Goal: Transaction & Acquisition: Download file/media

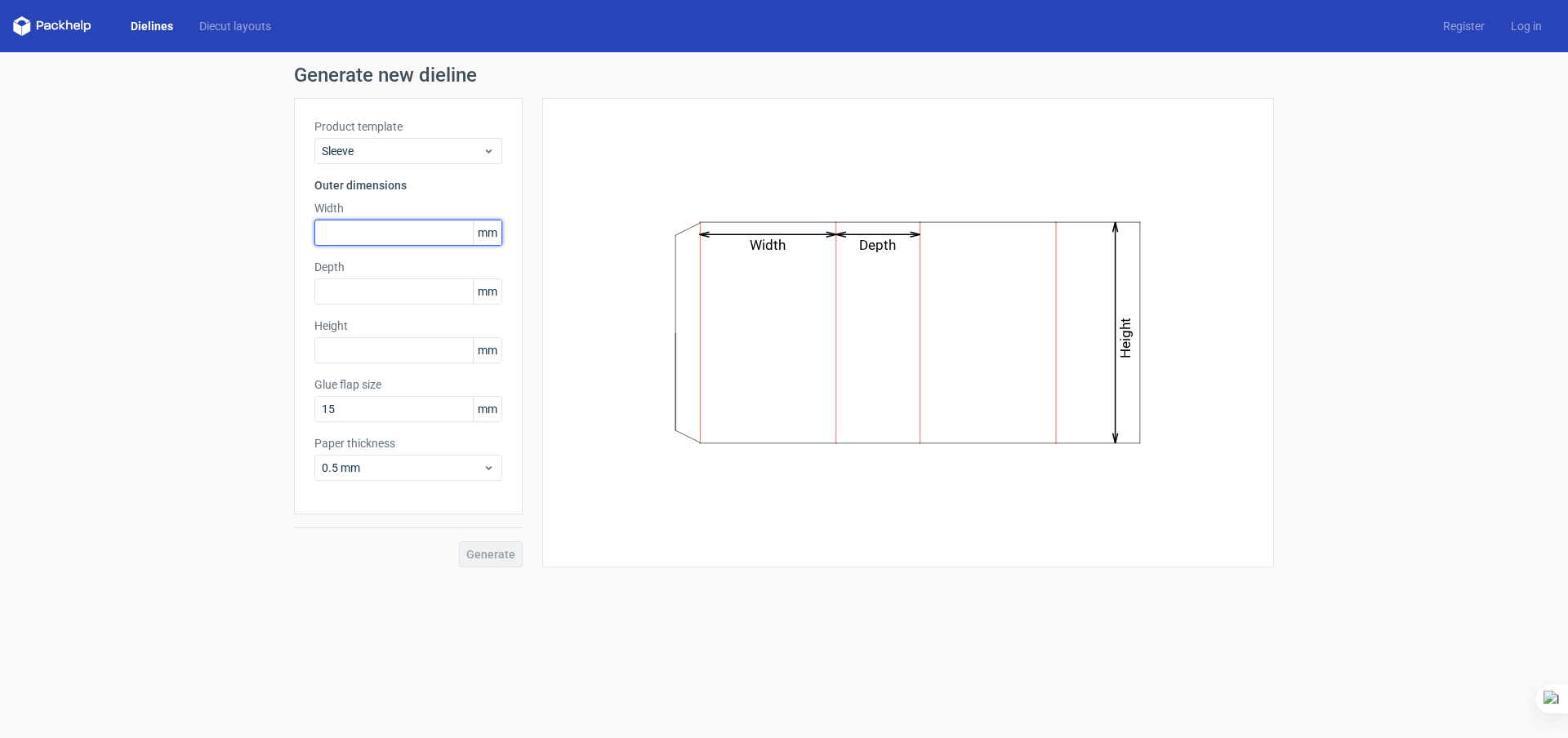
click at [355, 228] on input "text" at bounding box center [408, 232] width 187 height 26
type input "252"
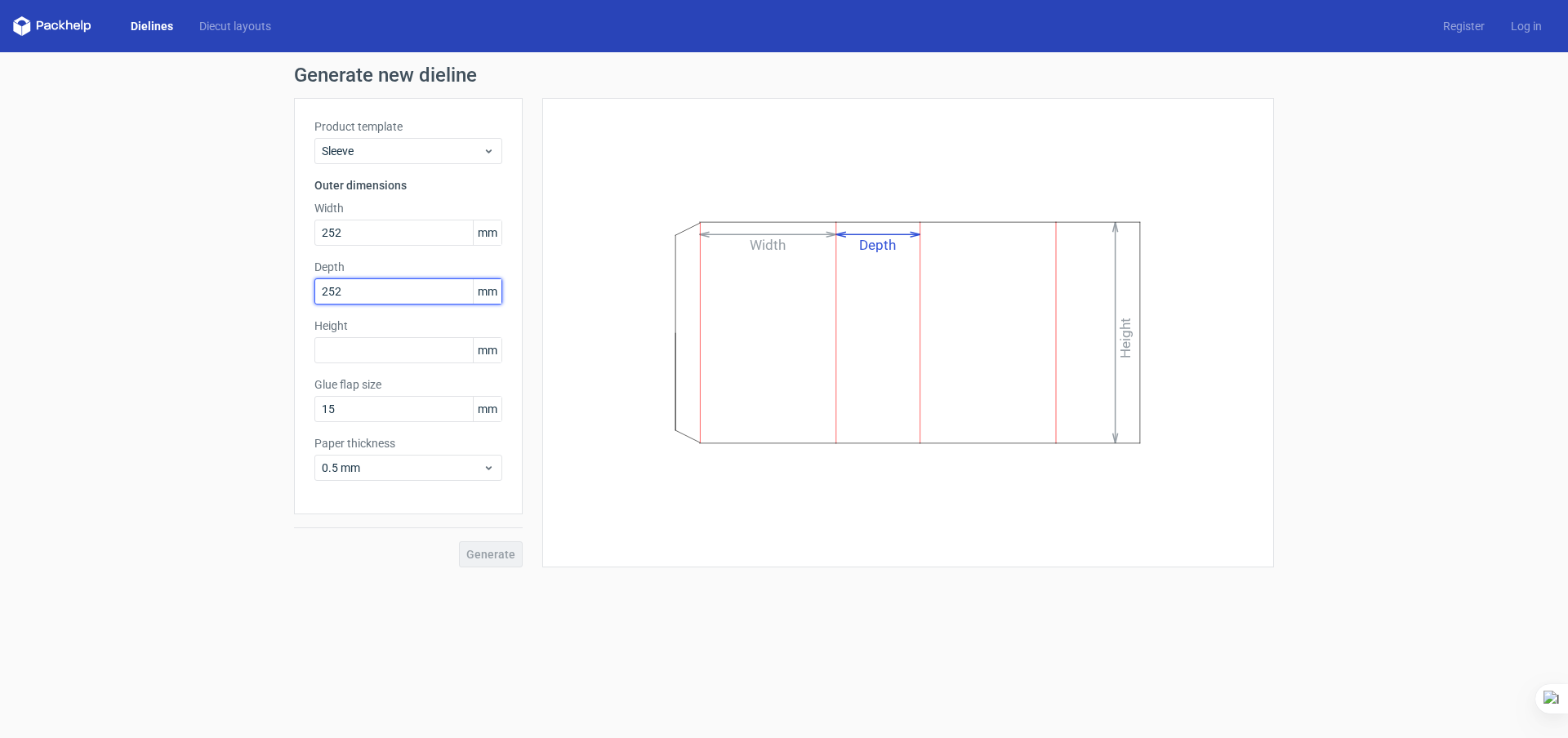
type input "252"
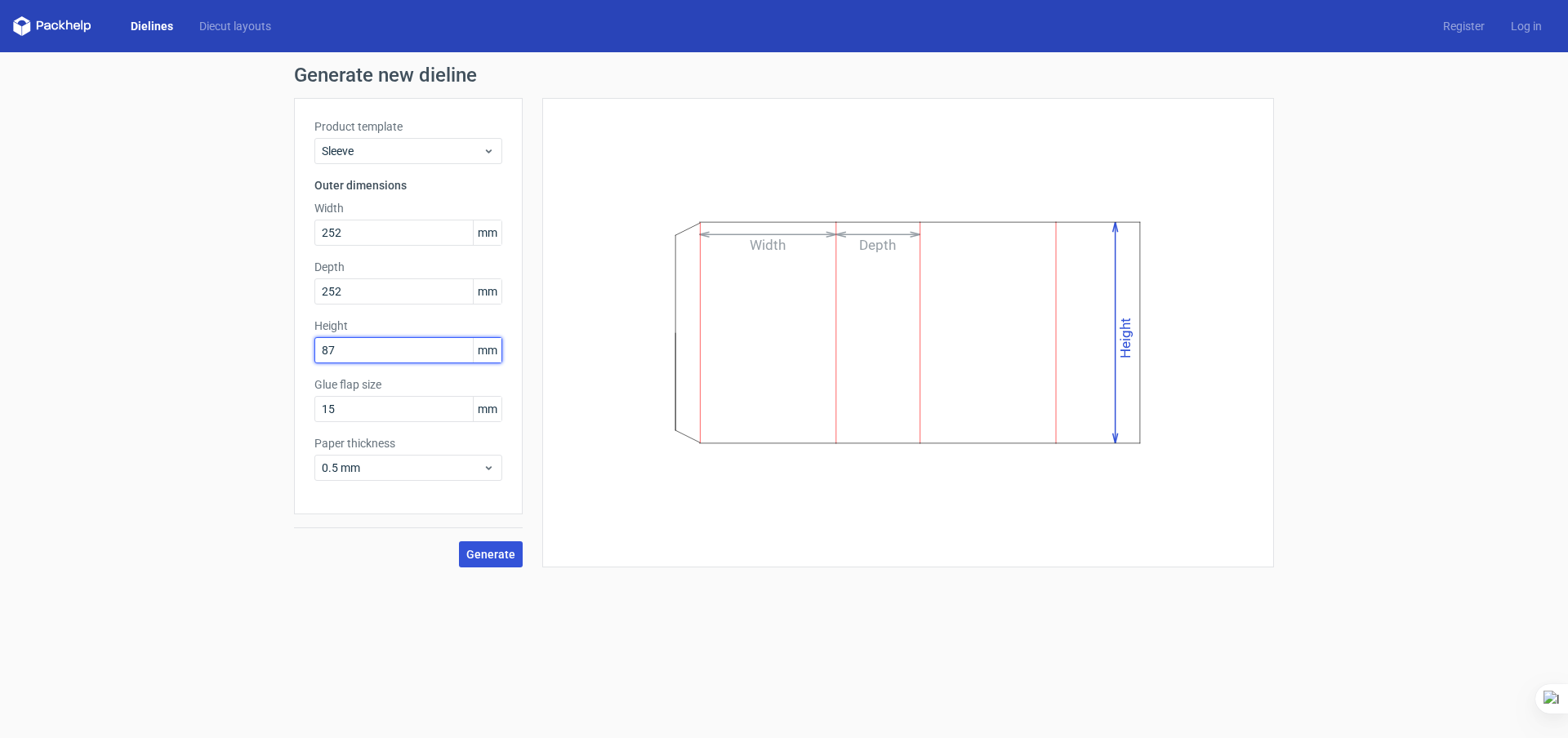
type input "87"
click at [481, 549] on span "Generate" at bounding box center [490, 554] width 49 height 12
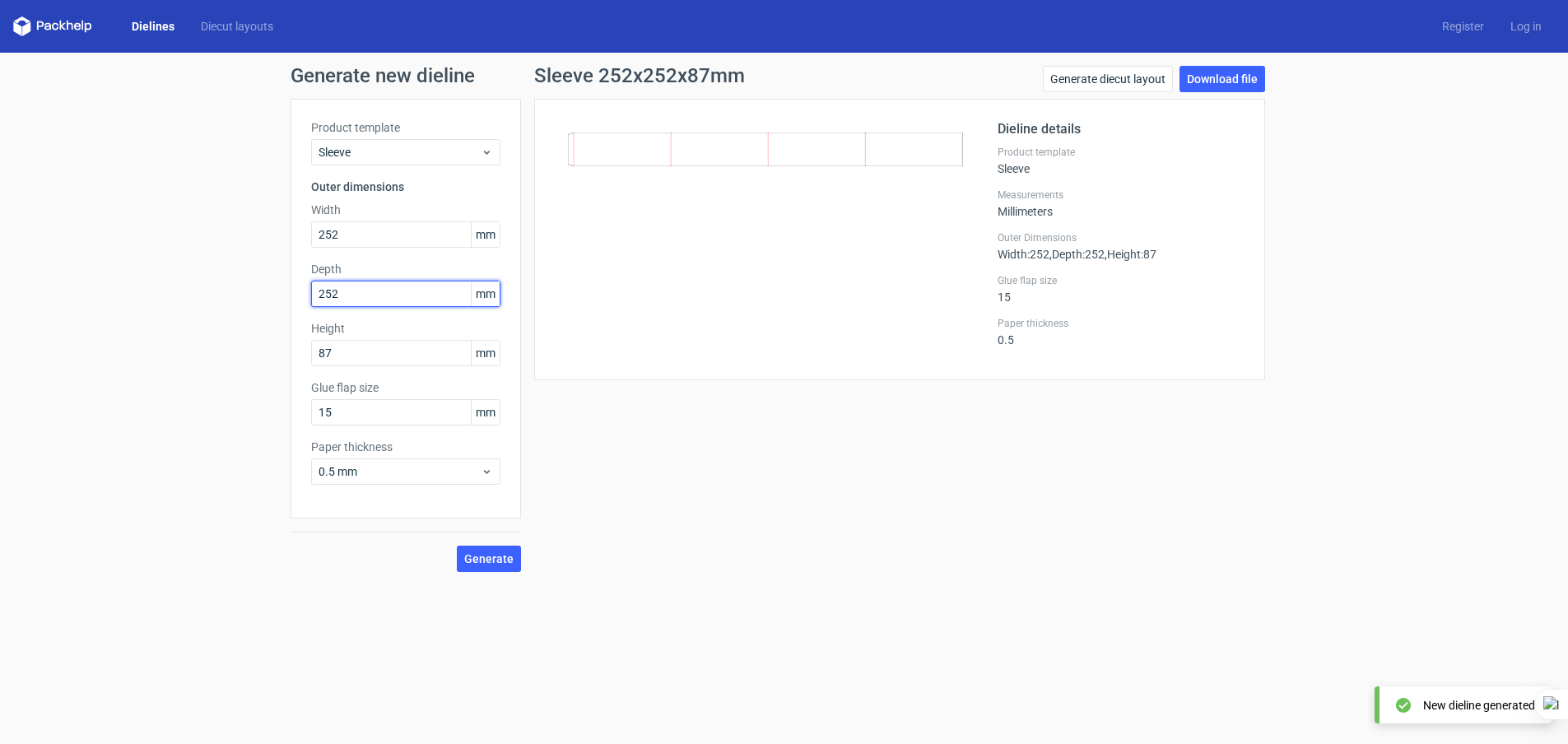
drag, startPoint x: 354, startPoint y: 291, endPoint x: 299, endPoint y: 299, distance: 55.6
click at [299, 299] on div "Product template Sleeve Outer dimensions Width 252 mm Depth 252 mm Height 87 mm…" at bounding box center [406, 308] width 230 height 420
type input "87"
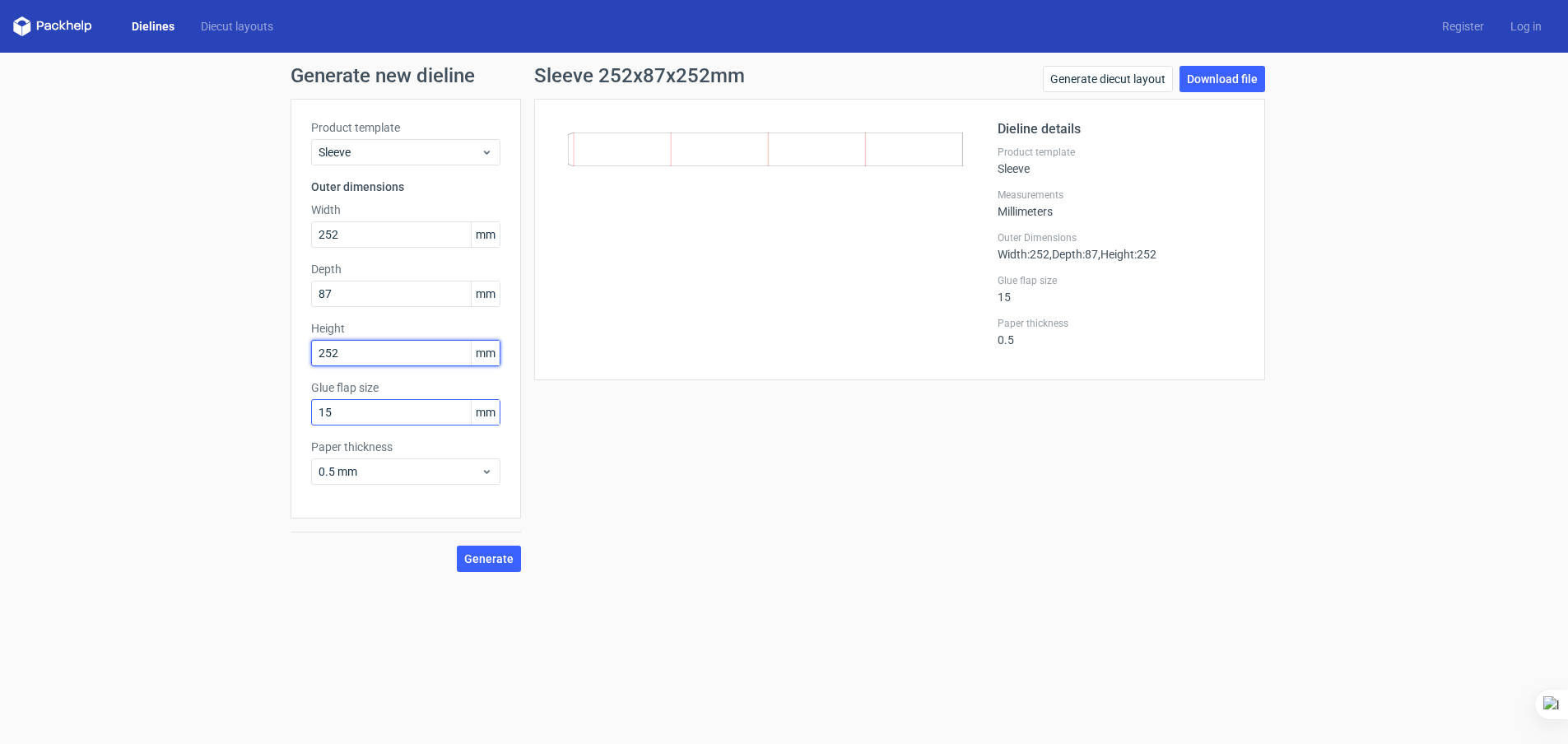
type input "252"
drag, startPoint x: 354, startPoint y: 414, endPoint x: 276, endPoint y: 411, distance: 78.1
click at [276, 411] on div "Generate new dieline Product template Sleeve Outer dimensions Width 252 mm Dept…" at bounding box center [784, 318] width 1568 height 532
type input "13"
click at [482, 559] on span "Generate" at bounding box center [489, 559] width 50 height 12
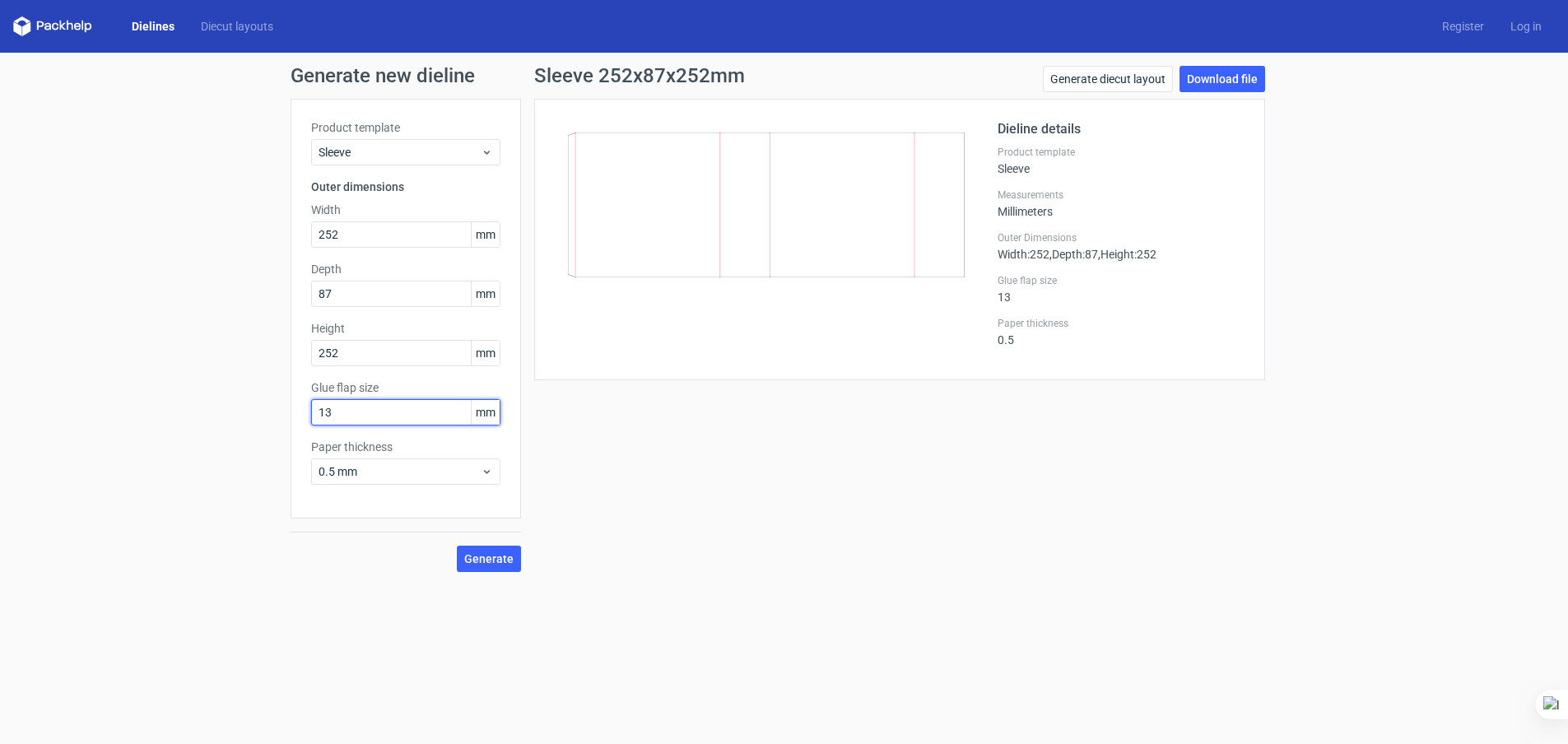
drag, startPoint x: 343, startPoint y: 411, endPoint x: 272, endPoint y: 410, distance: 71.0
click at [272, 410] on div "Generate new dieline Product template Sleeve Outer dimensions Width 252 mm Dept…" at bounding box center [784, 318] width 1568 height 532
click at [497, 561] on span "Generate" at bounding box center [489, 559] width 50 height 12
click at [1215, 80] on link "Download file" at bounding box center [1222, 79] width 86 height 26
